Goal: Navigation & Orientation: Find specific page/section

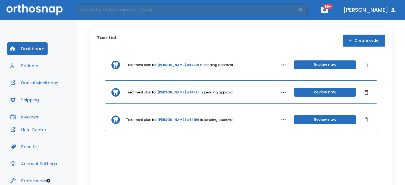
scroll to position [24, 0]
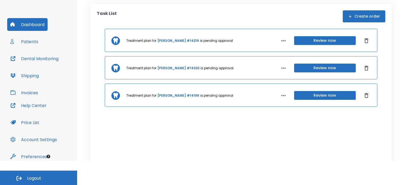
click at [30, 44] on button "Patients" at bounding box center [24, 41] width 34 height 13
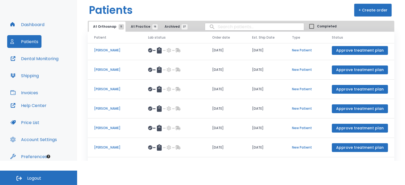
scroll to position [30, 0]
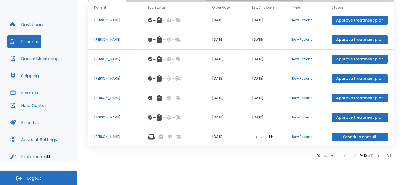
click at [376, 159] on button "button" at bounding box center [379, 155] width 11 height 11
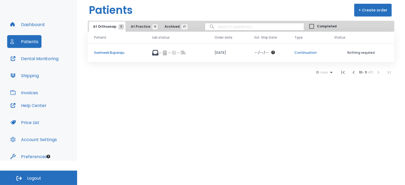
click at [141, 28] on span "At Practice 16" at bounding box center [143, 26] width 24 height 5
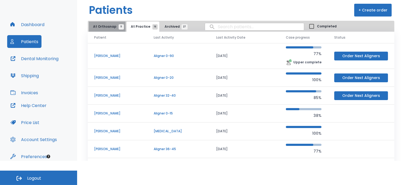
click at [119, 28] on span "11" at bounding box center [121, 26] width 5 height 5
